Goal: Task Accomplishment & Management: Use online tool/utility

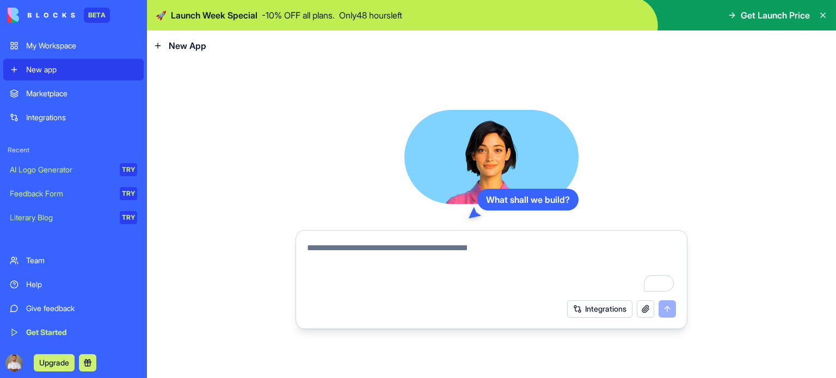
click at [369, 254] on textarea "To enrich screen reader interactions, please activate Accessibility in Grammarl…" at bounding box center [491, 268] width 369 height 52
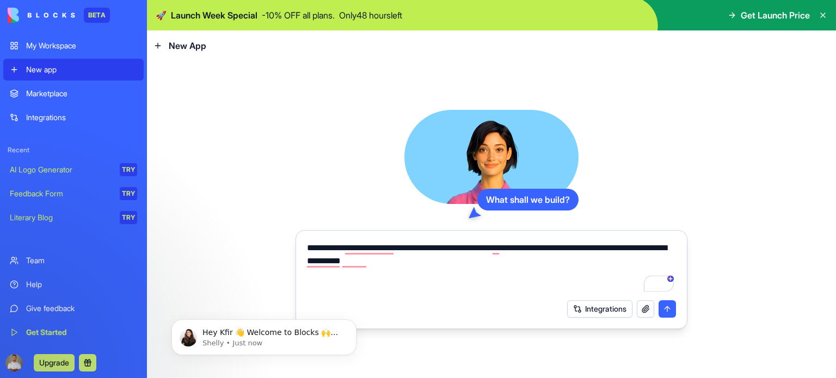
type textarea "**********"
click at [589, 303] on button "Integrations" at bounding box center [599, 308] width 65 height 17
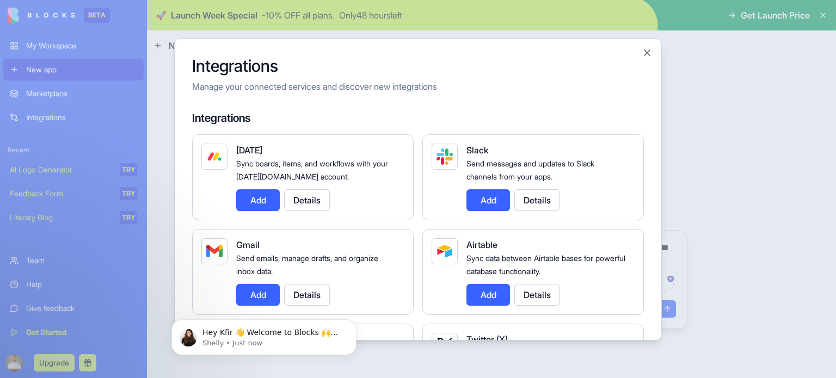
click at [263, 195] on button "Add" at bounding box center [258, 200] width 44 height 22
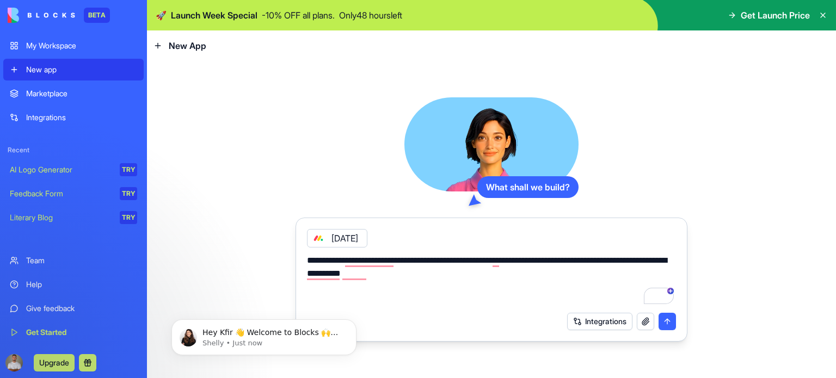
click at [453, 275] on textarea "**********" at bounding box center [491, 280] width 369 height 52
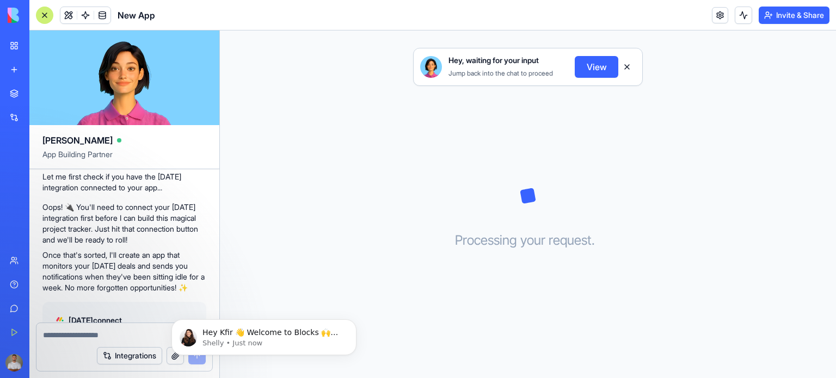
scroll to position [248, 0]
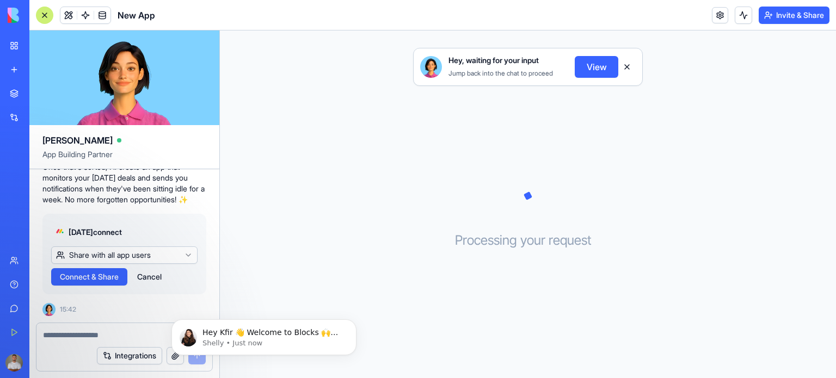
click at [104, 278] on span "Connect & Share" at bounding box center [89, 277] width 59 height 11
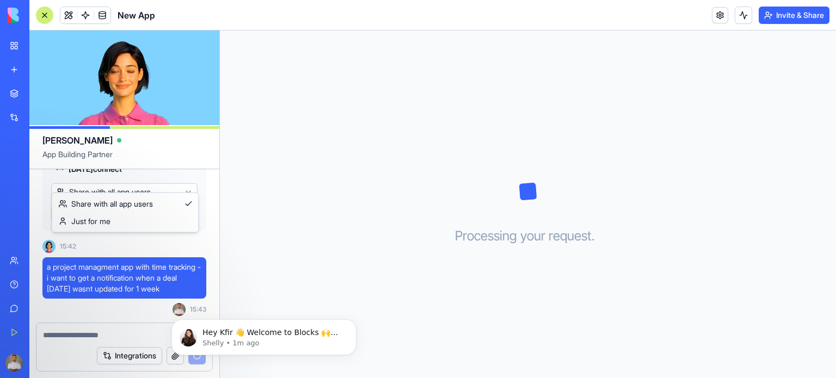
click at [125, 185] on html "BETA My Workspace New app Marketplace Integrations Recent New App AI Logo Gener…" at bounding box center [418, 189] width 836 height 378
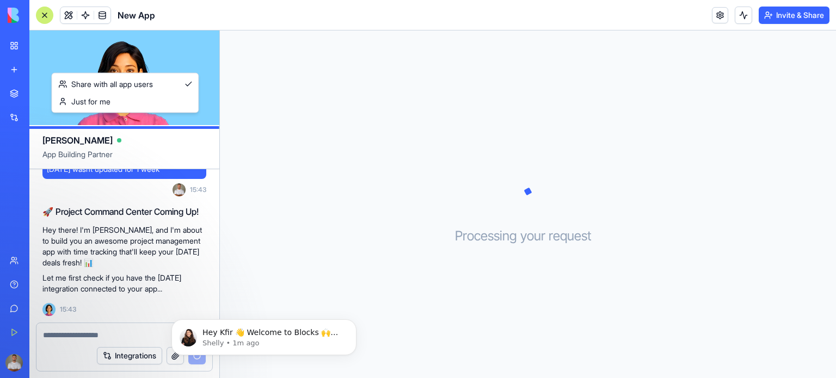
scroll to position [531, 0]
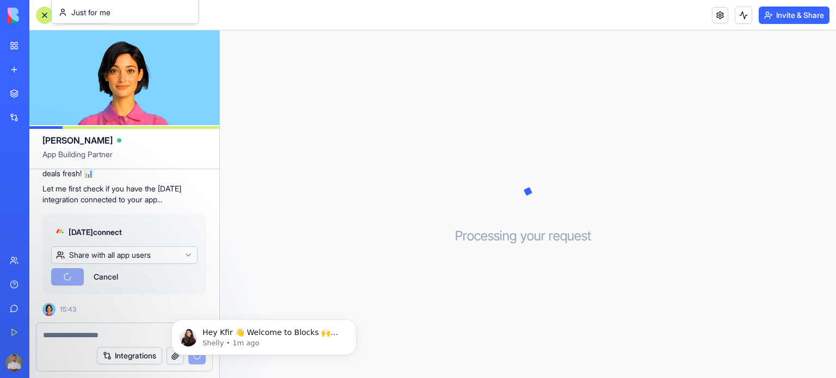
click at [149, 256] on html "BETA My Workspace New app Marketplace Integrations Recent New App AI Logo Gener…" at bounding box center [418, 189] width 836 height 378
click at [128, 255] on html "BETA My Workspace New app Marketplace Integrations Recent New App AI Logo Gener…" at bounding box center [418, 189] width 836 height 378
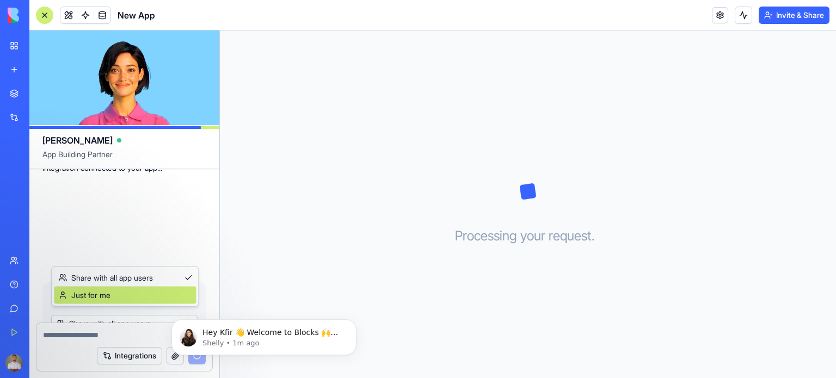
scroll to position [642, 0]
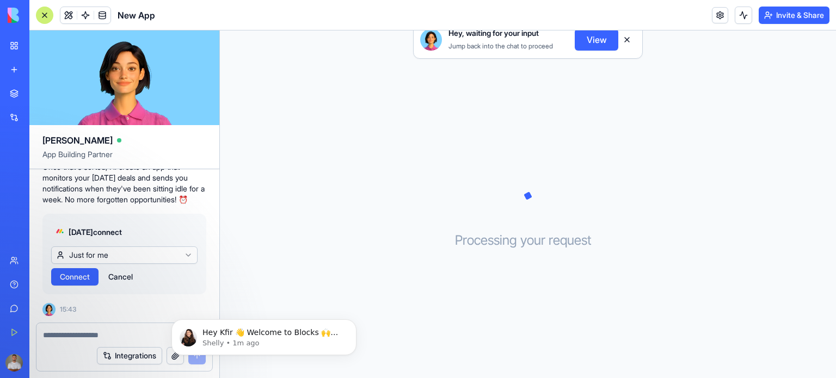
click at [78, 279] on span "Connect" at bounding box center [75, 277] width 30 height 11
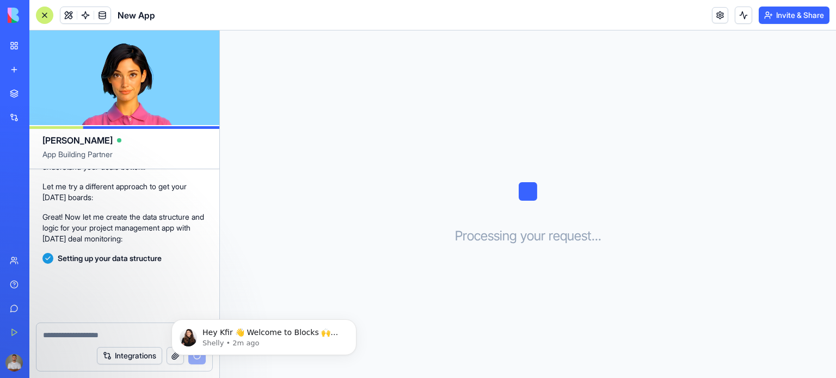
scroll to position [806, 0]
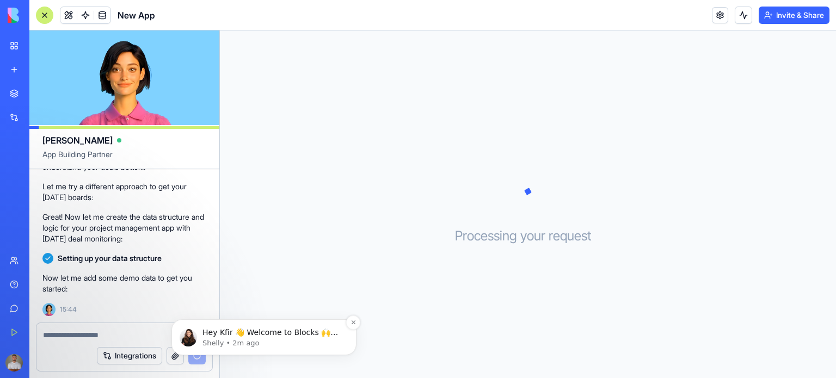
click at [242, 331] on p "Hey Kfir 👋 Welcome to Blocks 🙌 I'm here if you have any questions!" at bounding box center [272, 333] width 140 height 11
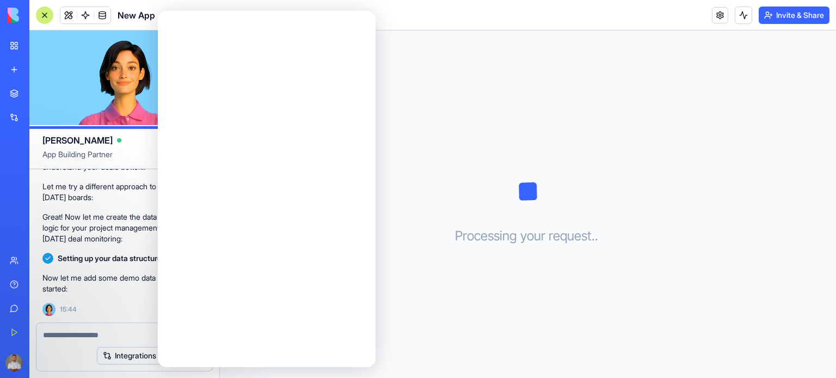
scroll to position [0, 0]
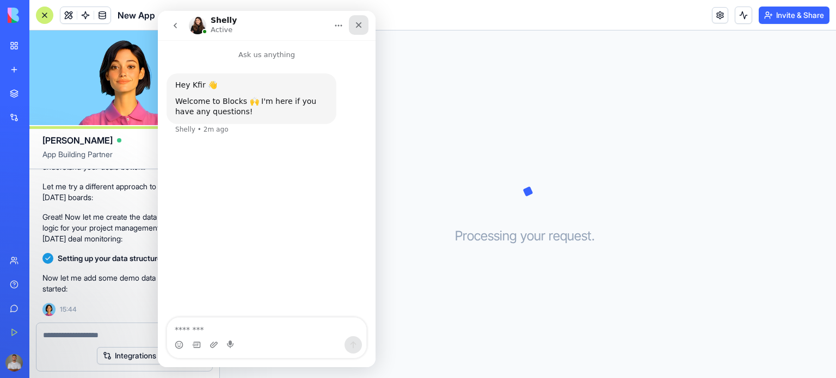
click at [359, 24] on icon "Close" at bounding box center [359, 25] width 6 height 6
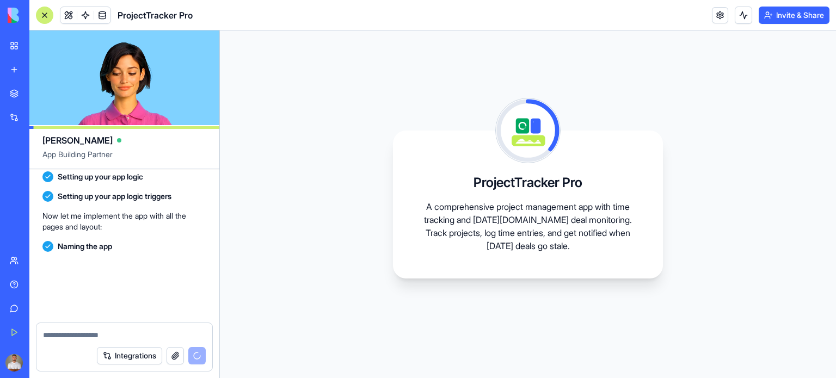
scroll to position [1012, 0]
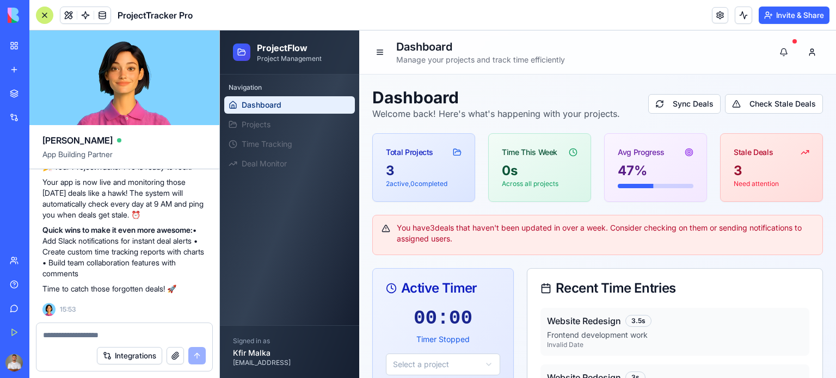
click at [394, 174] on div "3" at bounding box center [424, 170] width 76 height 17
click at [389, 172] on div "3" at bounding box center [424, 170] width 76 height 17
click at [453, 149] on icon at bounding box center [456, 152] width 7 height 6
click at [427, 151] on div "Total Projects" at bounding box center [409, 152] width 47 height 11
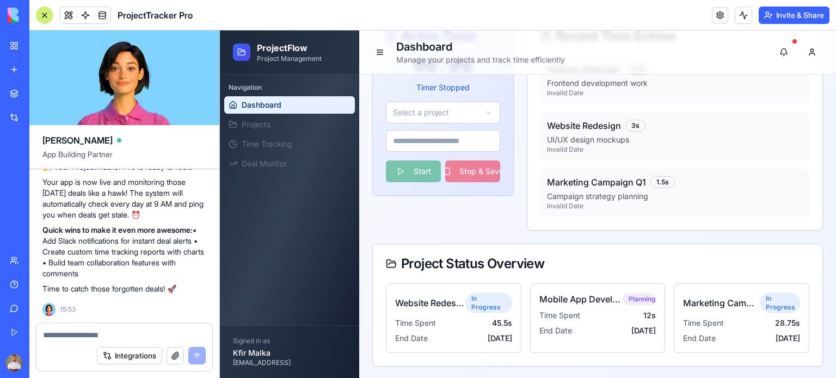
scroll to position [89, 0]
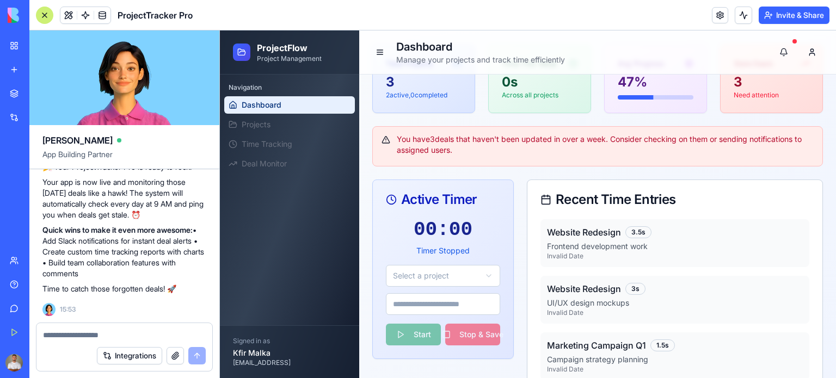
click at [425, 279] on html "ProjectFlow Project Management Navigation Dashboard Projects Time Tracking Deal…" at bounding box center [528, 242] width 616 height 601
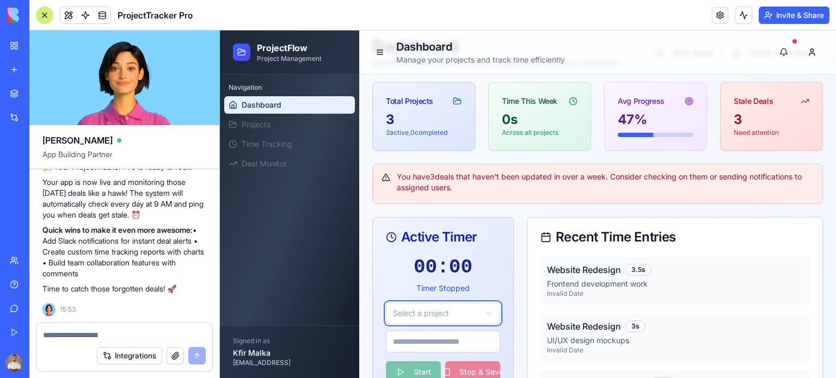
scroll to position [0, 0]
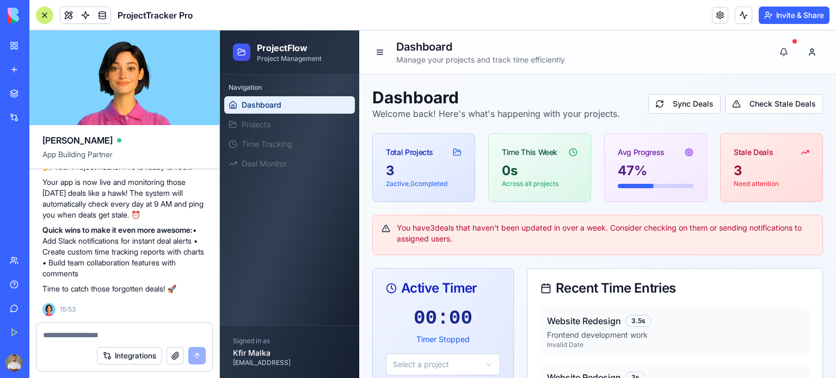
click at [742, 184] on p "Need attention" at bounding box center [772, 184] width 76 height 9
click at [801, 152] on div "Stale Deals" at bounding box center [772, 148] width 102 height 28
click at [778, 107] on button "Check Stale Deals" at bounding box center [774, 104] width 98 height 20
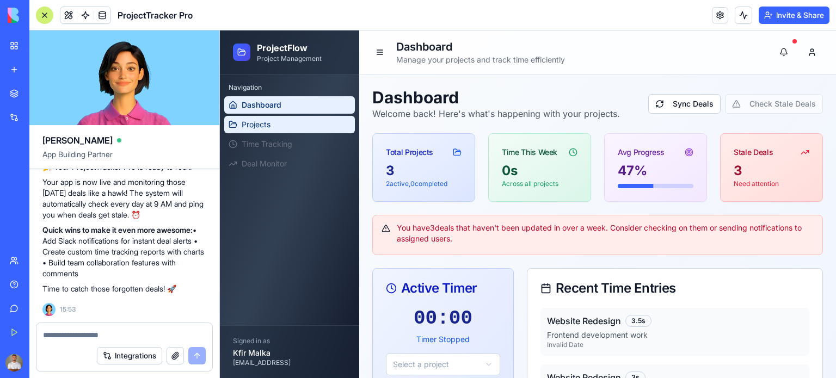
click at [270, 121] on span "Projects" at bounding box center [256, 124] width 29 height 11
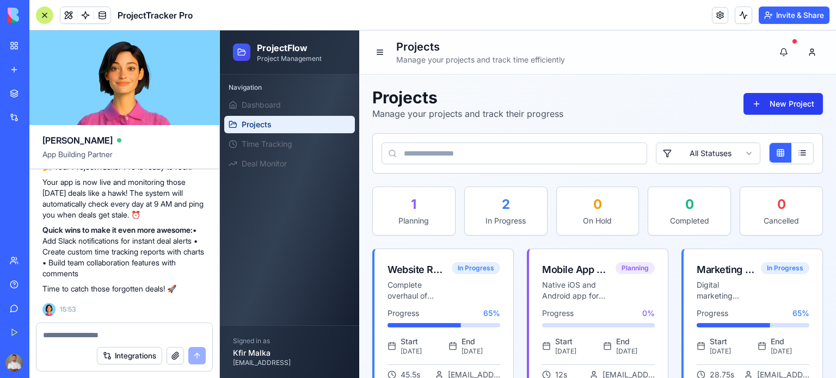
click at [766, 105] on button "New Project" at bounding box center [782, 104] width 79 height 22
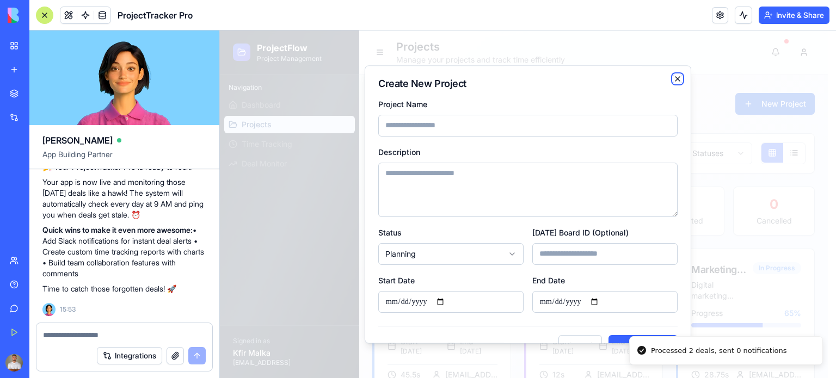
click at [673, 81] on icon "button" at bounding box center [677, 79] width 9 height 9
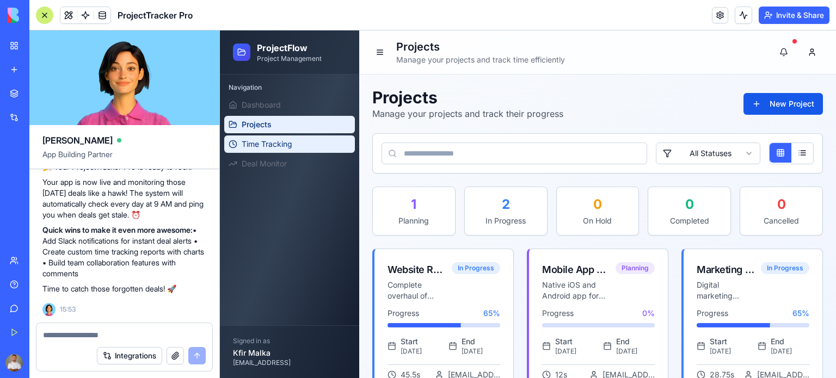
click at [319, 147] on link "Time Tracking" at bounding box center [289, 144] width 131 height 17
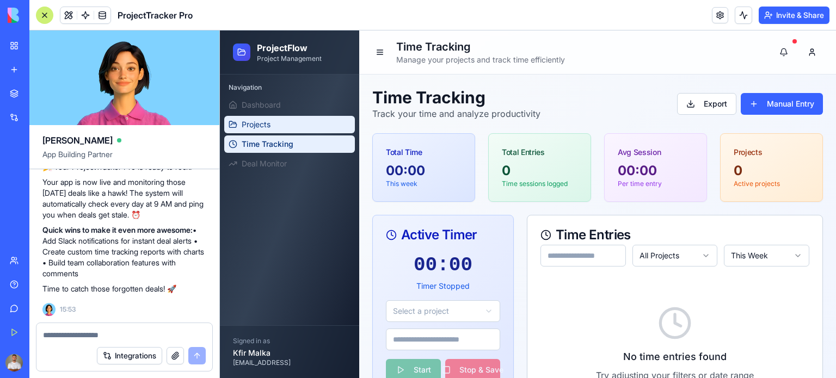
click at [304, 128] on link "Projects" at bounding box center [289, 124] width 131 height 17
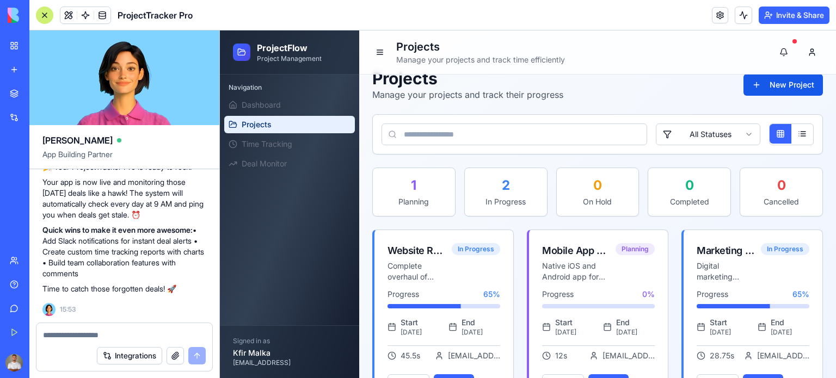
scroll to position [69, 0]
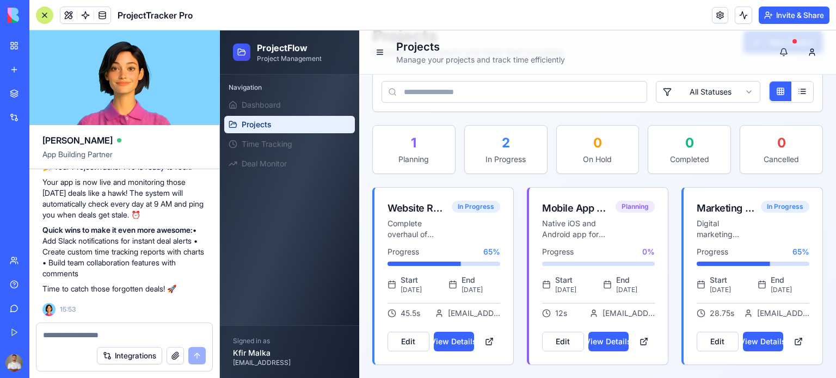
click at [132, 334] on textarea at bounding box center [124, 335] width 163 height 11
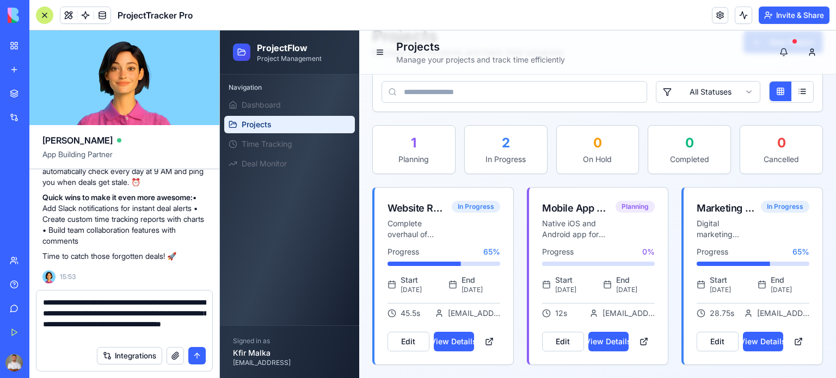
type textarea "**********"
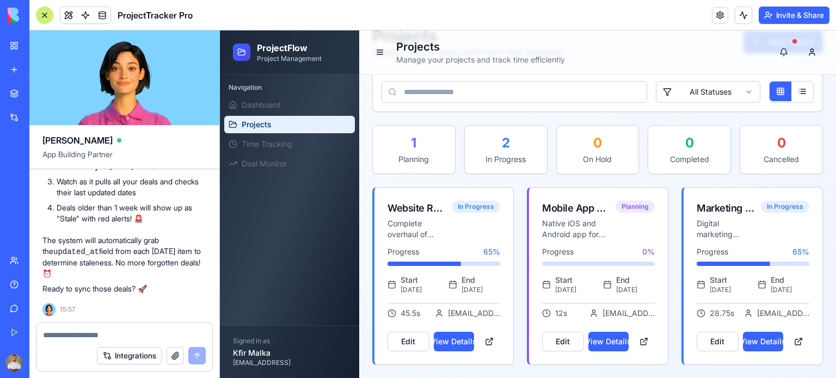
scroll to position [1548, 0]
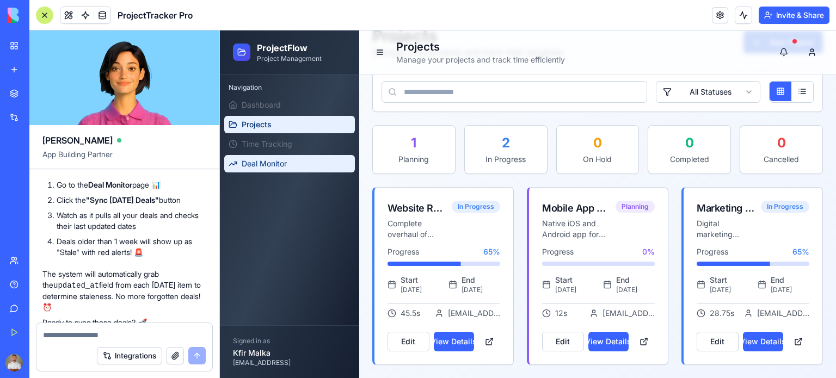
click at [259, 164] on span "Deal Monitor" at bounding box center [264, 163] width 45 height 11
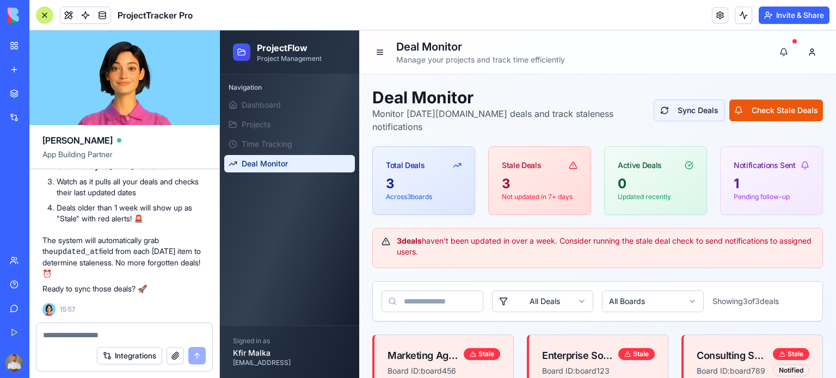
scroll to position [1657, 0]
click at [662, 106] on button "Sync Deals" at bounding box center [689, 111] width 71 height 22
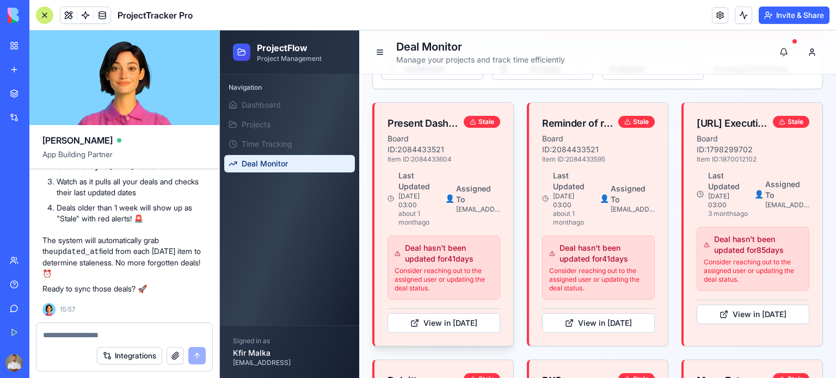
scroll to position [272, 0]
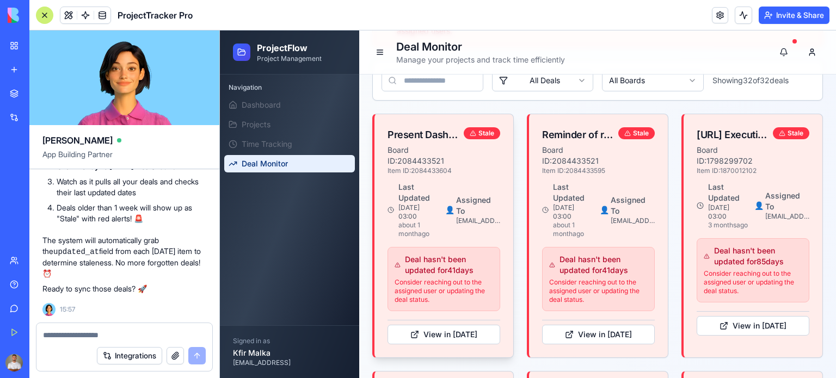
click at [446, 132] on div "Present Dashboard & findings" at bounding box center [424, 134] width 72 height 15
click at [453, 336] on link "View in [DATE]" at bounding box center [444, 335] width 113 height 20
click at [752, 328] on link "View in [DATE]" at bounding box center [753, 326] width 113 height 20
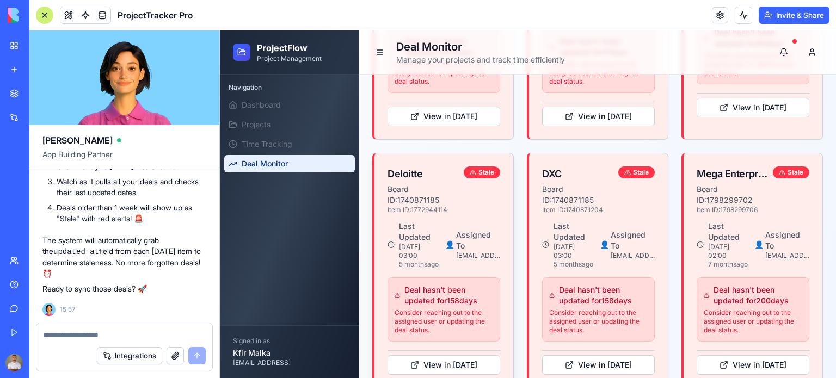
scroll to position [544, 0]
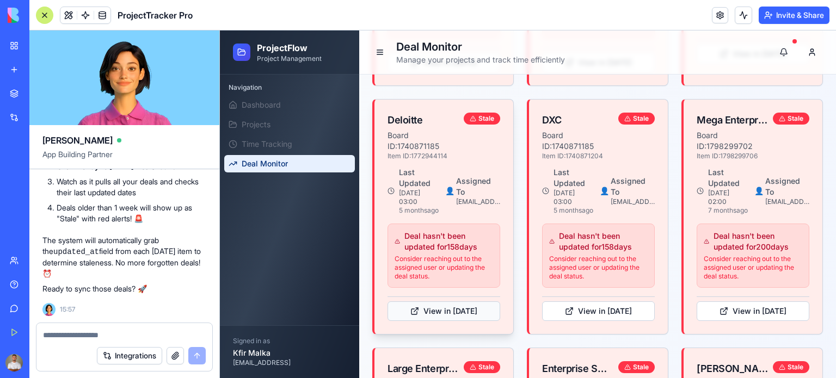
click at [477, 321] on link "View in [DATE]" at bounding box center [444, 312] width 113 height 20
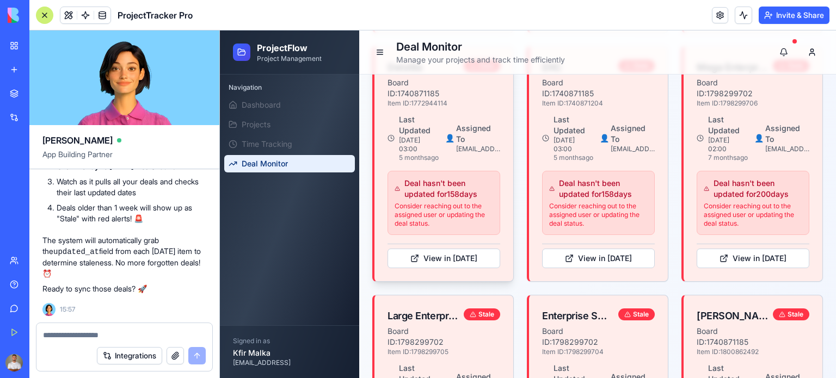
scroll to position [708, 0]
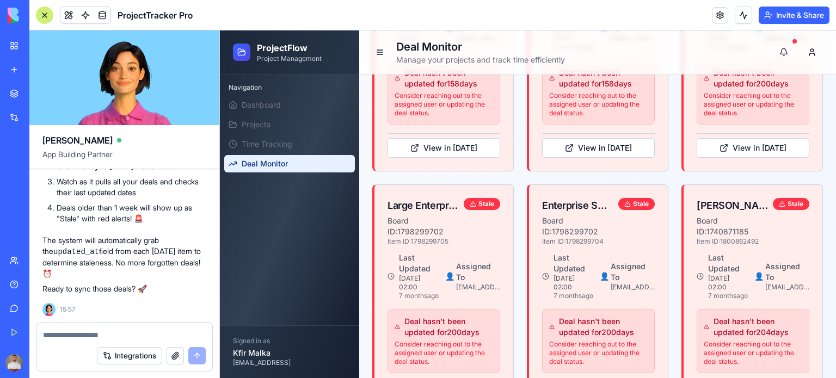
click at [143, 331] on textarea at bounding box center [124, 335] width 163 height 11
type textarea "*"
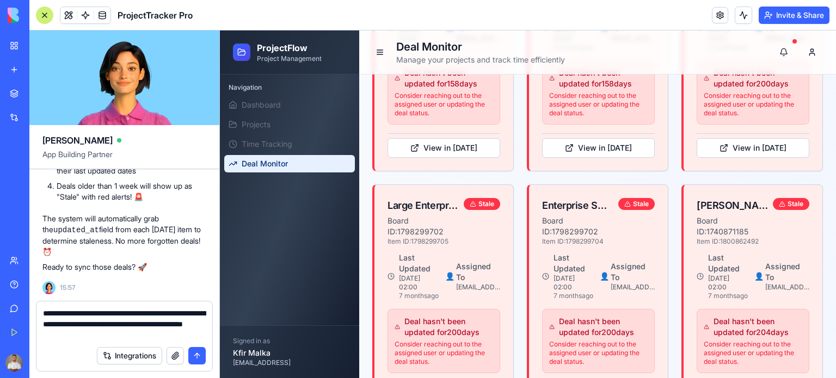
type textarea "**********"
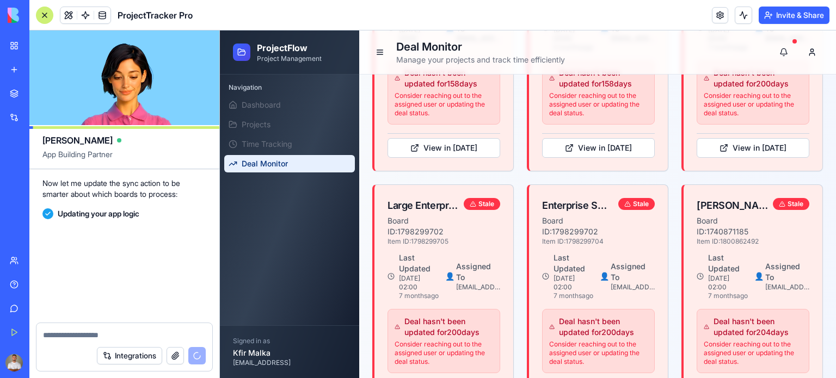
scroll to position [2145, 0]
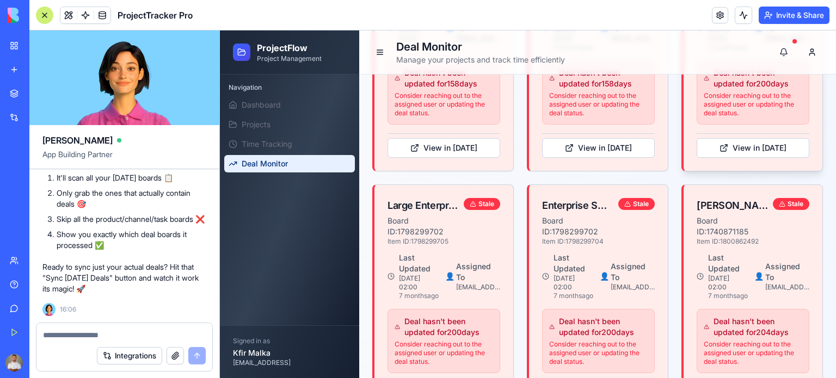
click at [751, 118] on p "Consider reaching out to the assigned user or updating the deal status." at bounding box center [753, 104] width 99 height 26
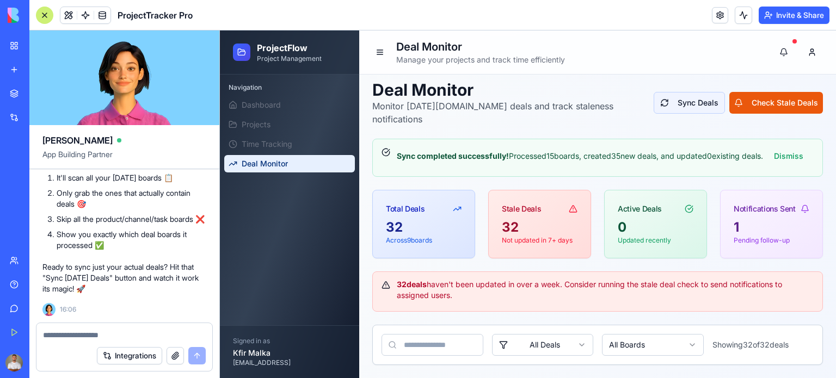
scroll to position [0, 0]
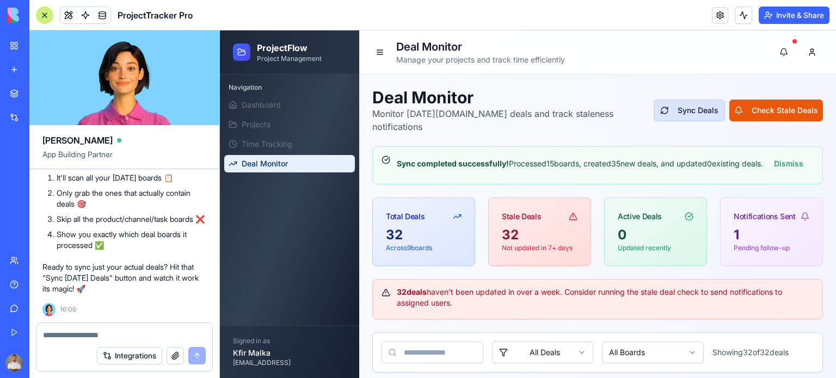
click at [656, 100] on button "Sync Deals" at bounding box center [689, 111] width 71 height 22
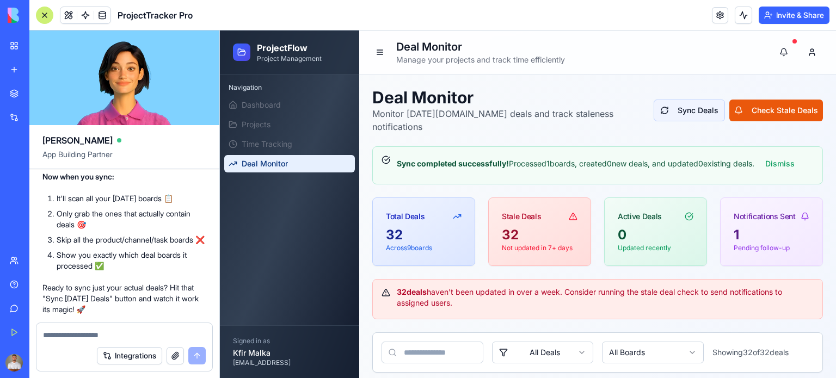
scroll to position [2036, 0]
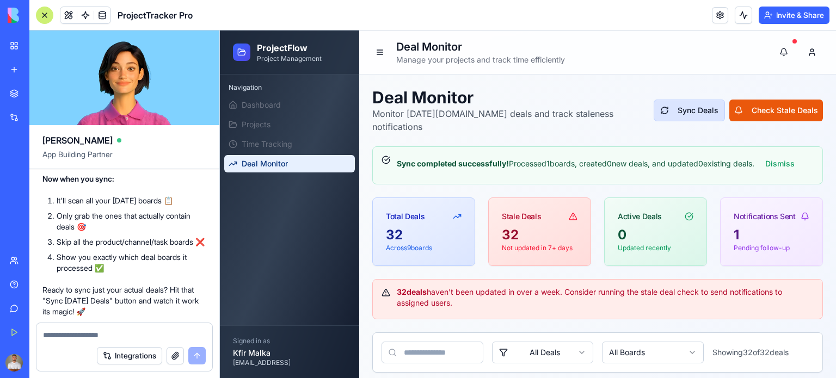
click at [681, 105] on button "Sync Deals" at bounding box center [689, 111] width 71 height 22
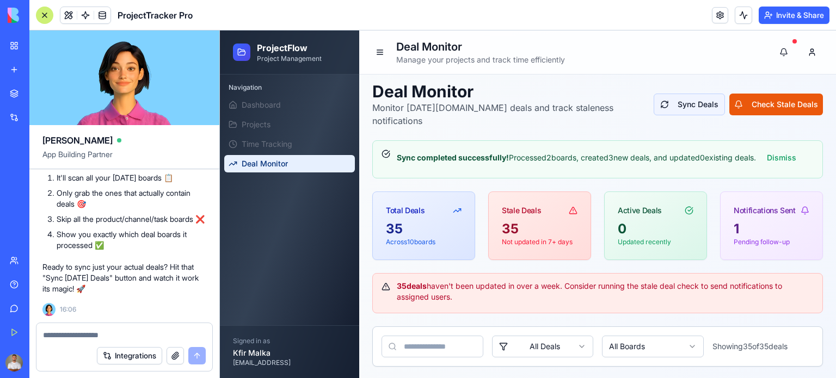
scroll to position [0, 0]
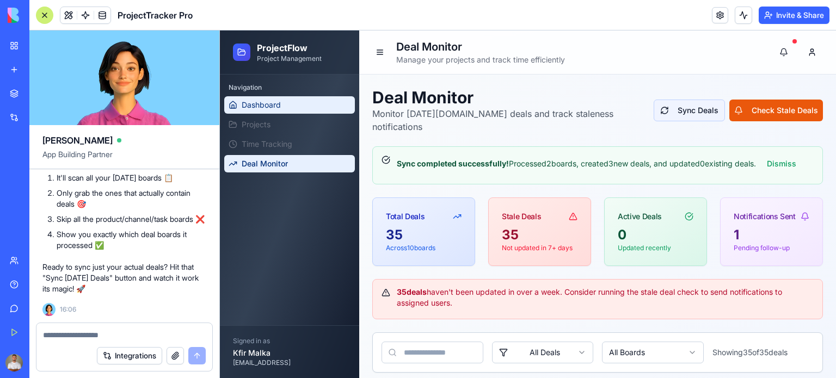
click at [286, 111] on link "Dashboard" at bounding box center [289, 104] width 131 height 17
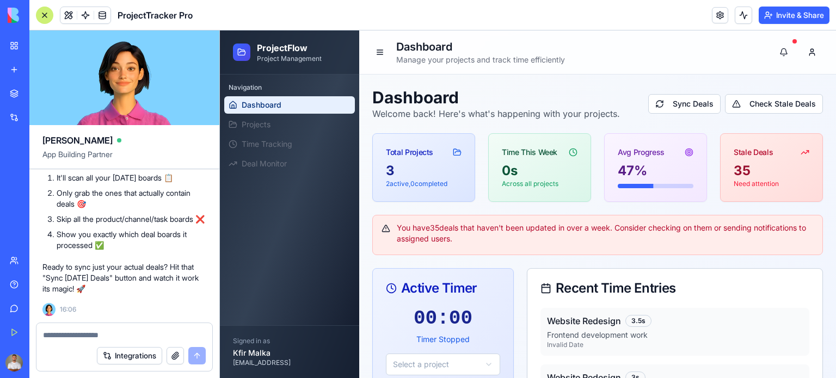
click at [432, 174] on div "3" at bounding box center [424, 170] width 76 height 17
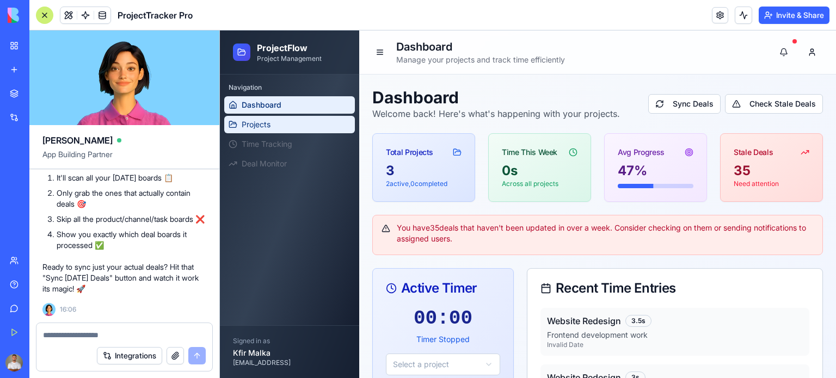
click at [284, 122] on link "Projects" at bounding box center [289, 124] width 131 height 17
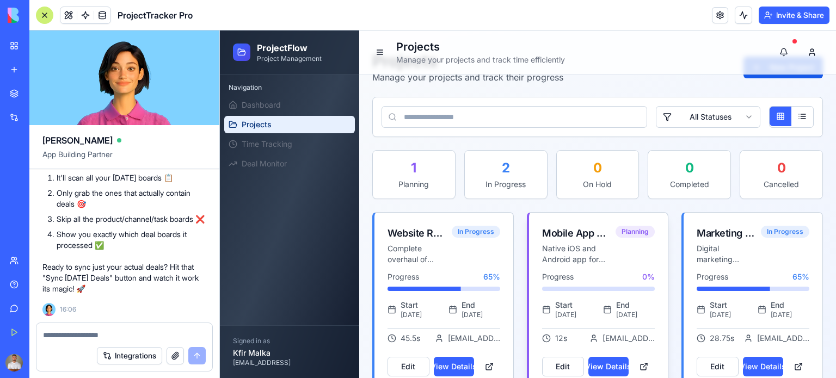
scroll to position [69, 0]
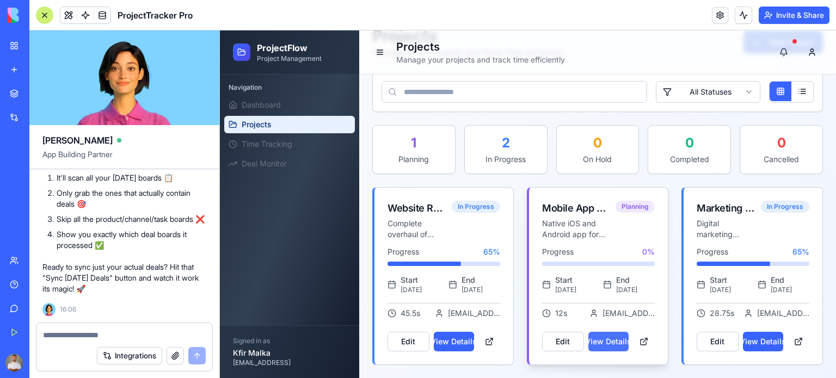
click at [607, 343] on button "View Details" at bounding box center [608, 342] width 41 height 20
click at [125, 339] on textarea at bounding box center [124, 335] width 163 height 11
type textarea "**********"
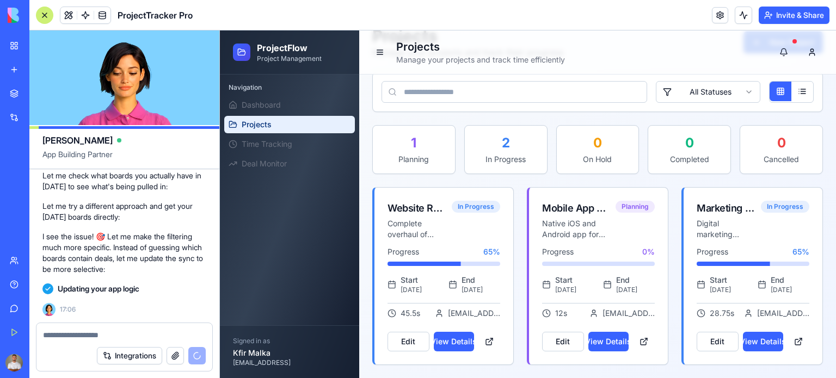
scroll to position [2654, 0]
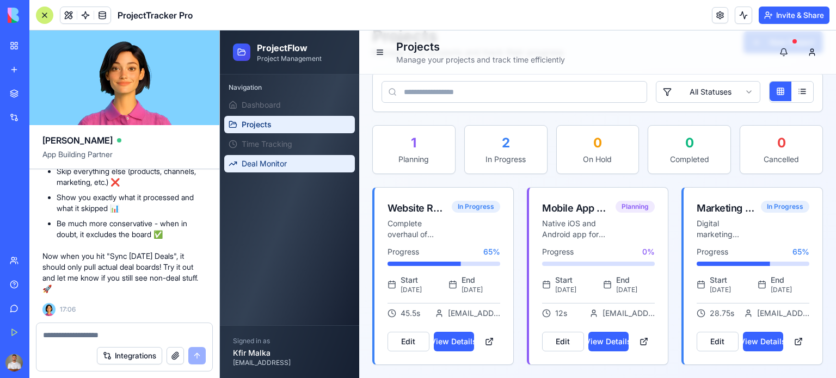
click at [268, 161] on span "Deal Monitor" at bounding box center [264, 163] width 45 height 11
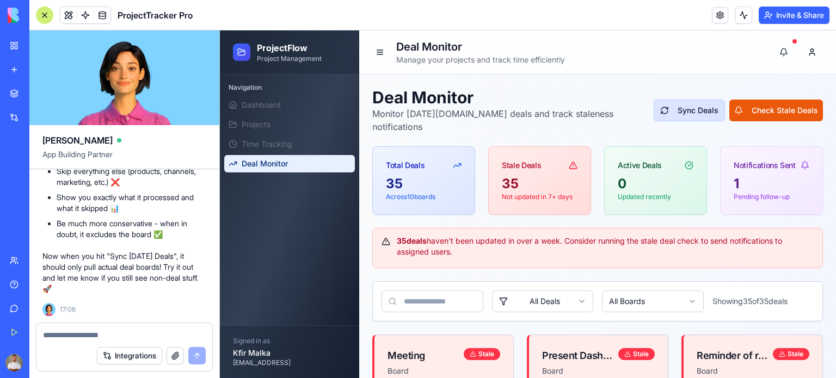
click at [673, 102] on button "Sync Deals" at bounding box center [689, 111] width 71 height 22
click at [773, 50] on button at bounding box center [784, 52] width 22 height 22
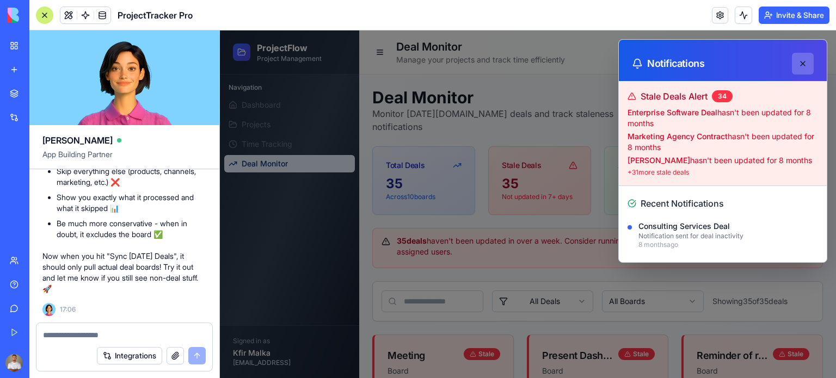
click at [792, 62] on button at bounding box center [803, 64] width 22 height 22
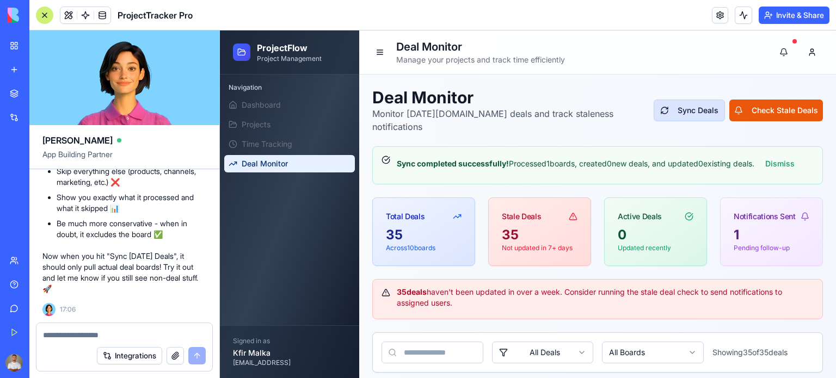
click at [693, 100] on button "Sync Deals" at bounding box center [689, 111] width 71 height 22
